Goal: Information Seeking & Learning: Learn about a topic

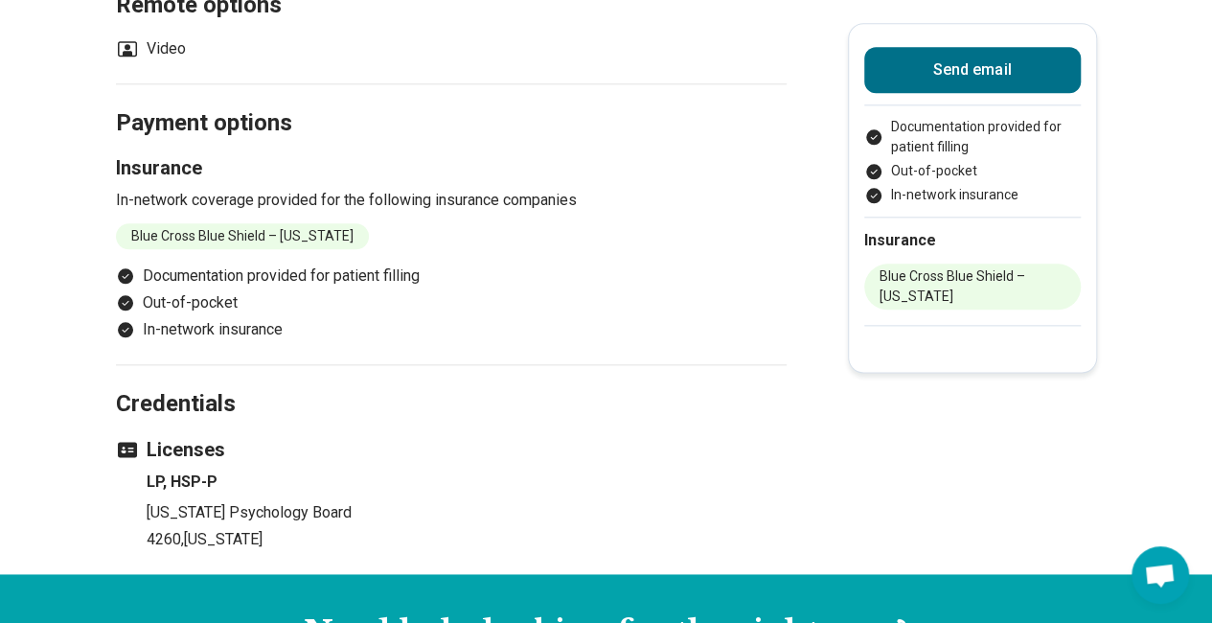
scroll to position [1005, 0]
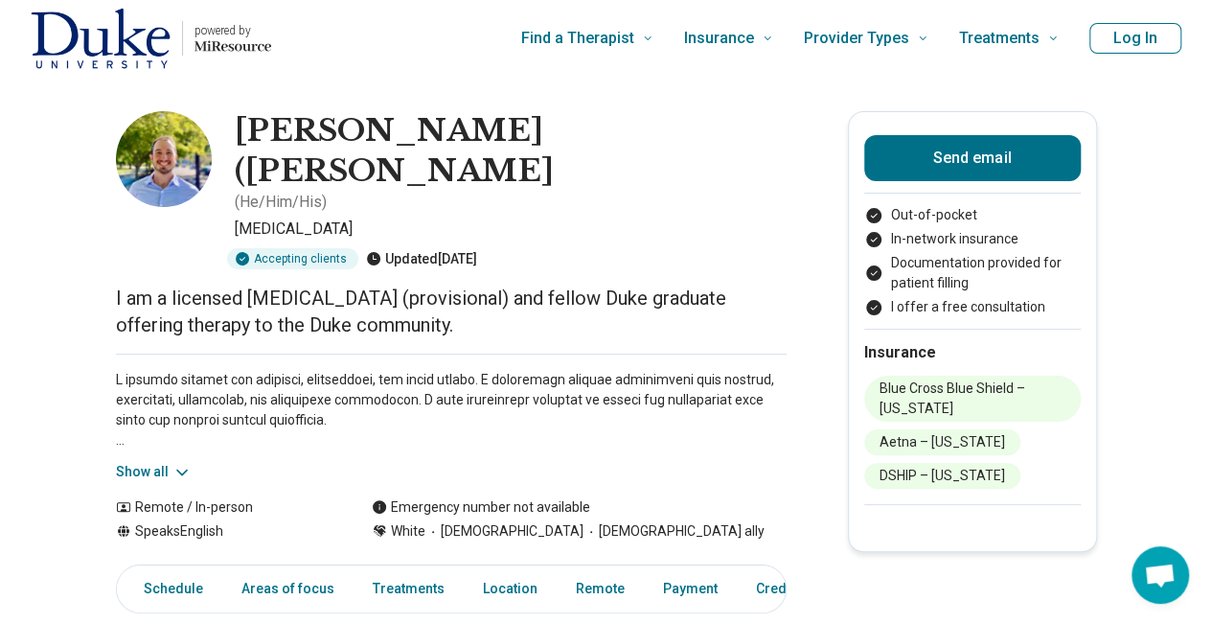
click at [155, 462] on button "Show all" at bounding box center [154, 472] width 76 height 20
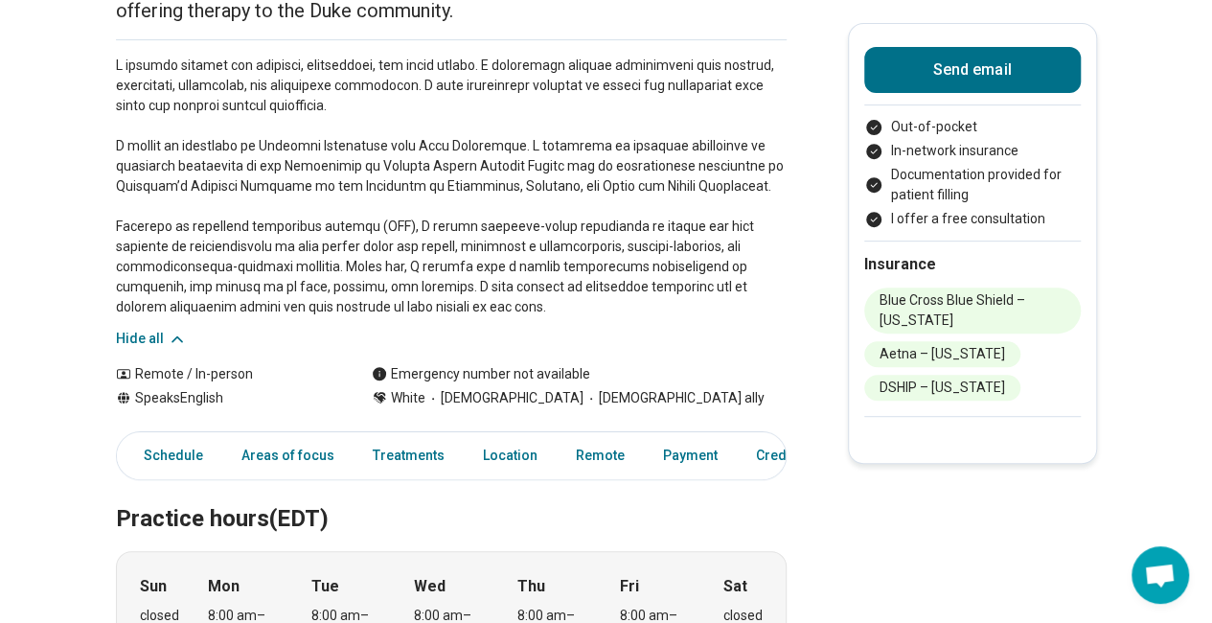
scroll to position [370, 0]
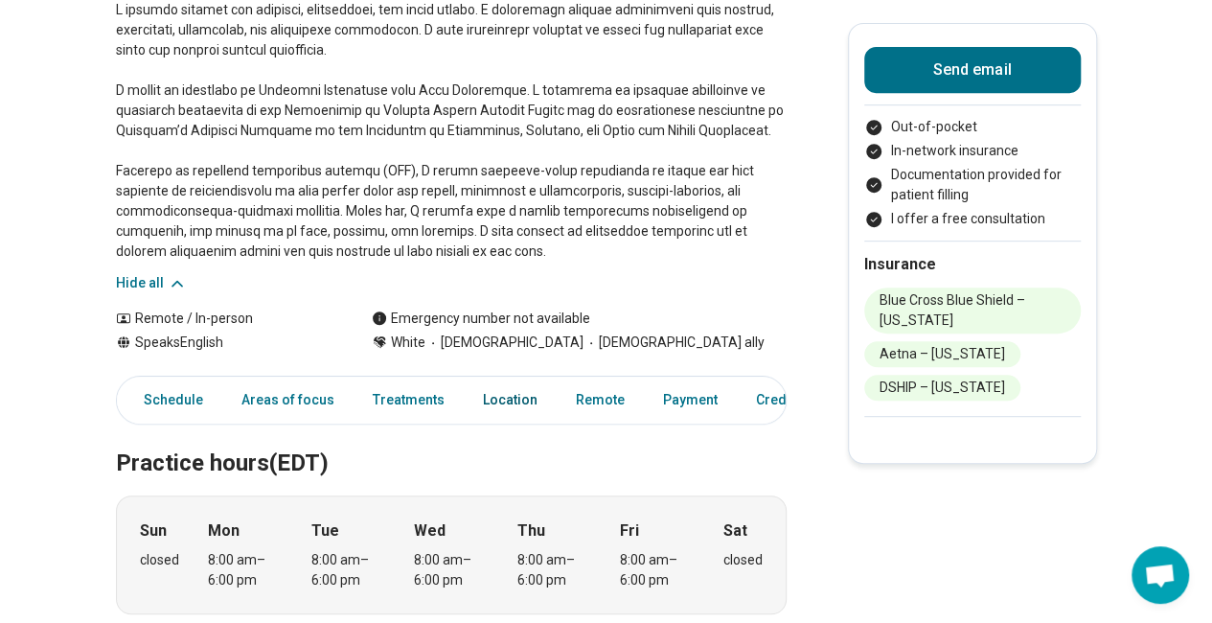
click at [487, 380] on link "Location" at bounding box center [510, 399] width 78 height 39
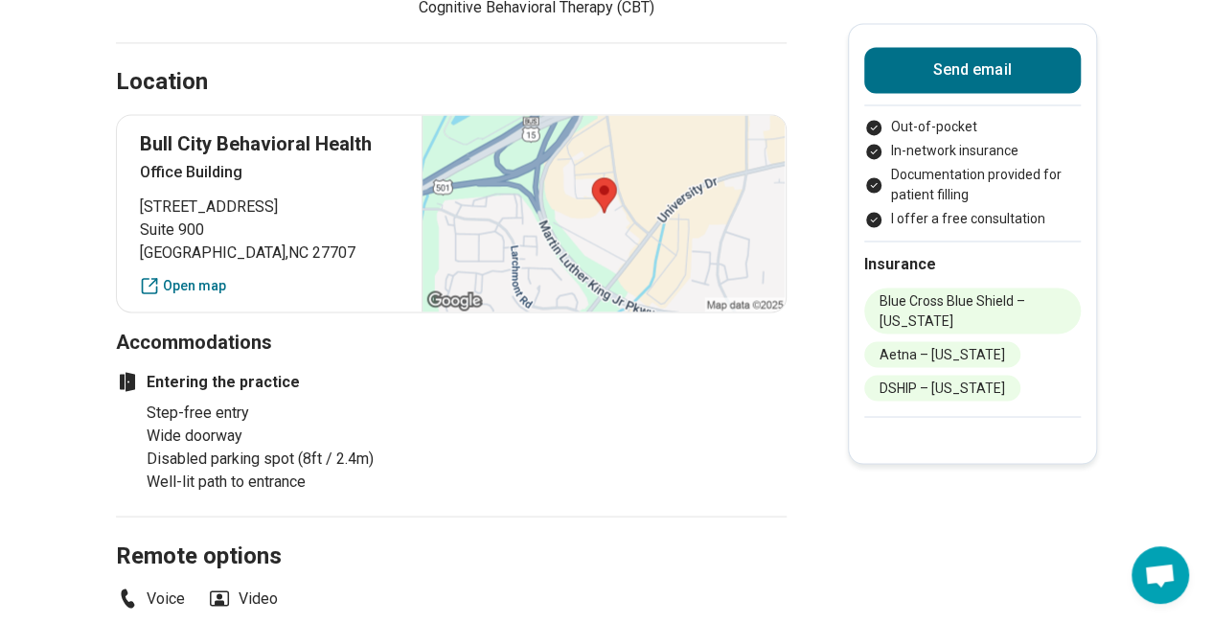
scroll to position [1517, 0]
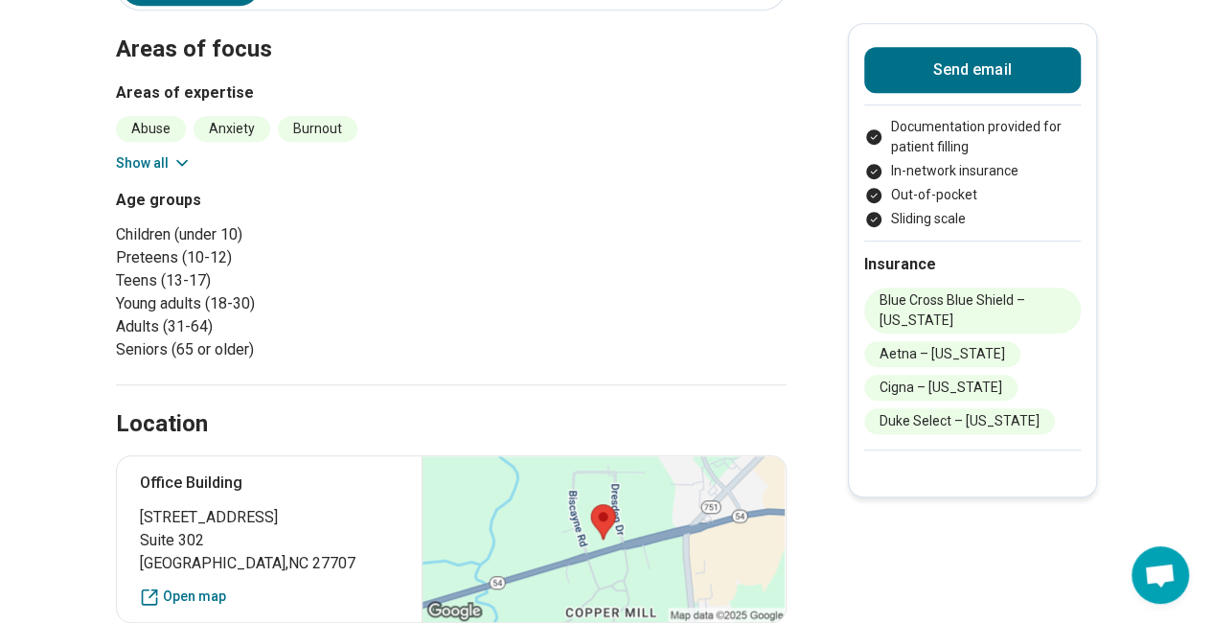
scroll to position [467, 0]
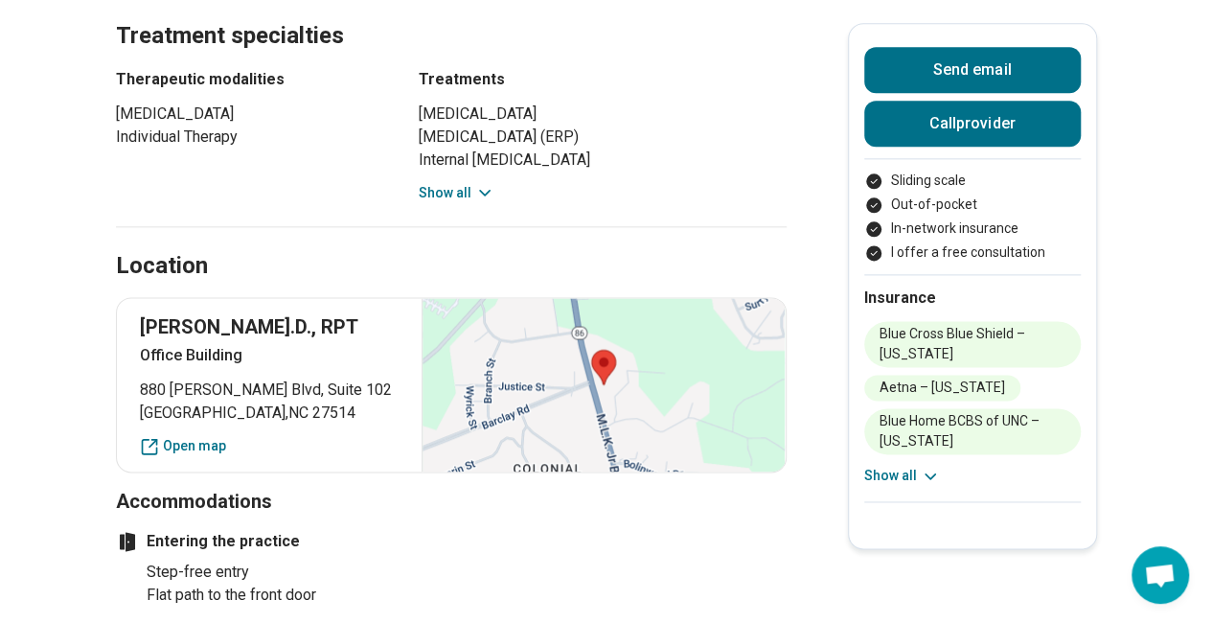
scroll to position [1126, 0]
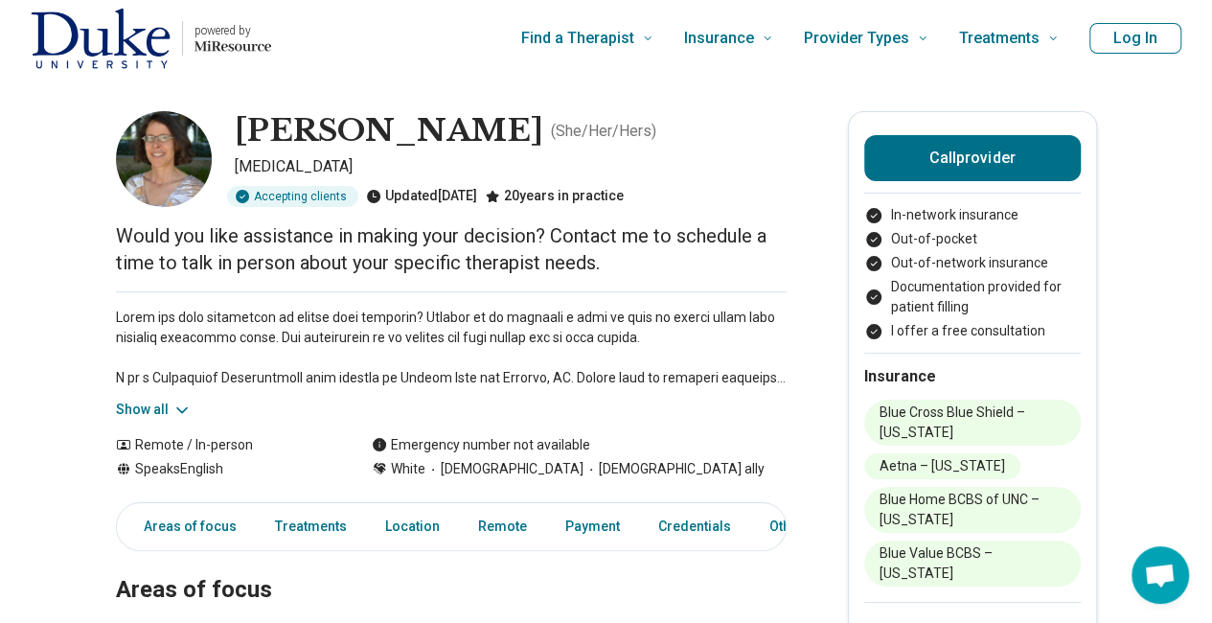
click at [159, 405] on button "Show all" at bounding box center [154, 409] width 76 height 20
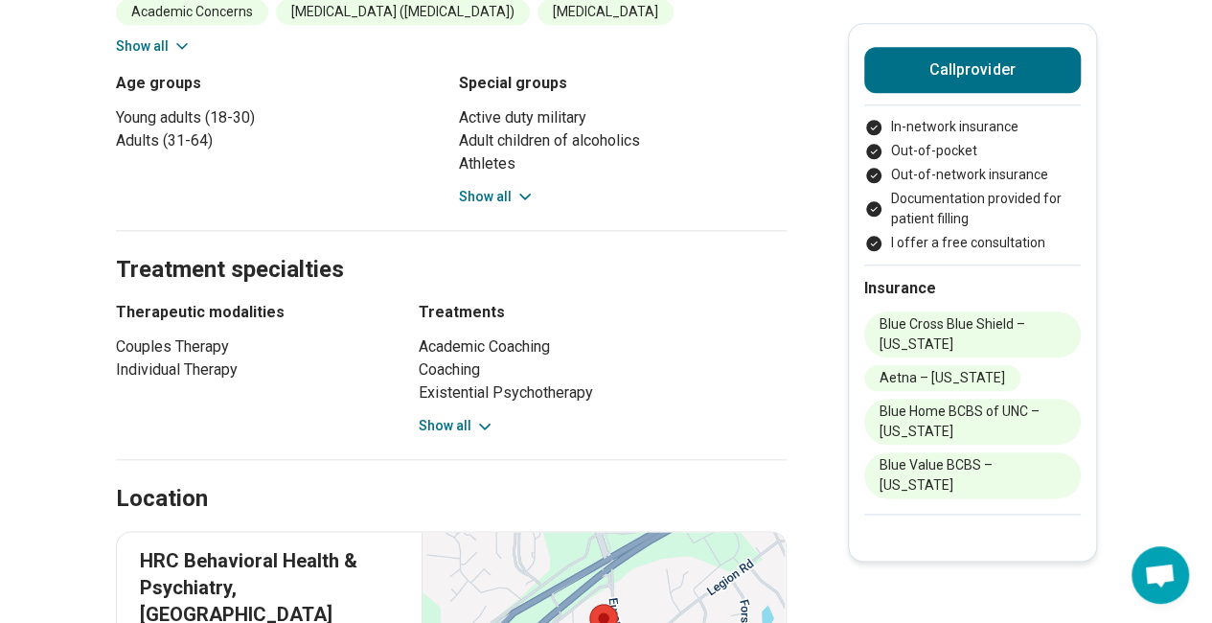
scroll to position [900, 0]
click at [515, 186] on button "Show all" at bounding box center [497, 196] width 76 height 20
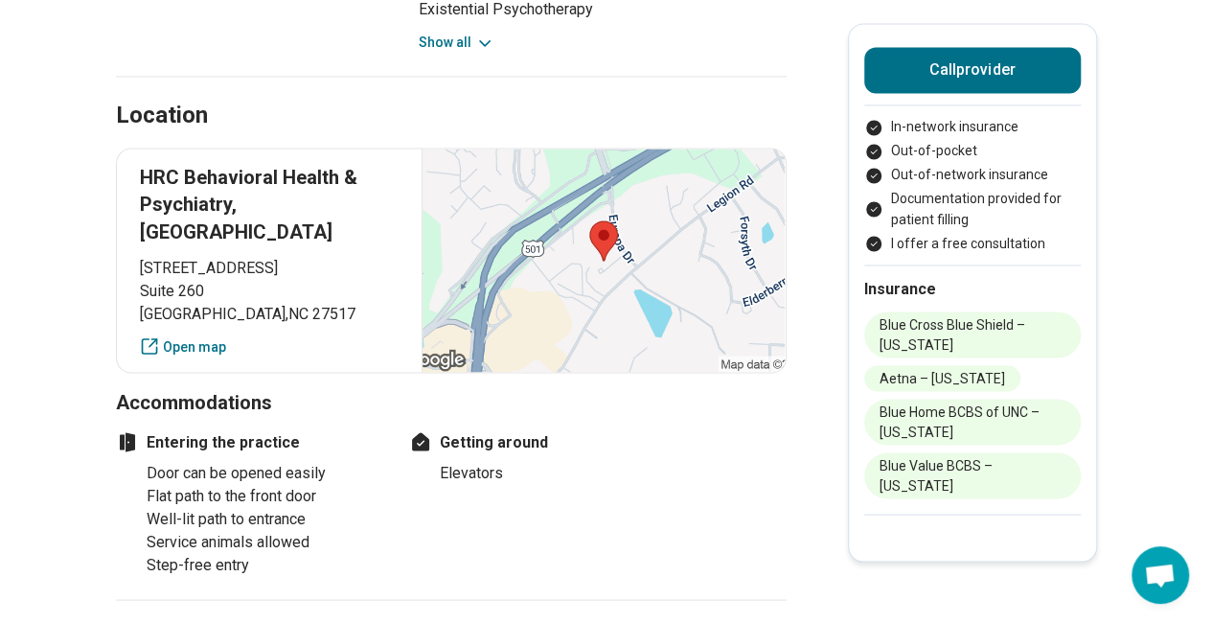
scroll to position [1605, 0]
